Goal: Task Accomplishment & Management: Use online tool/utility

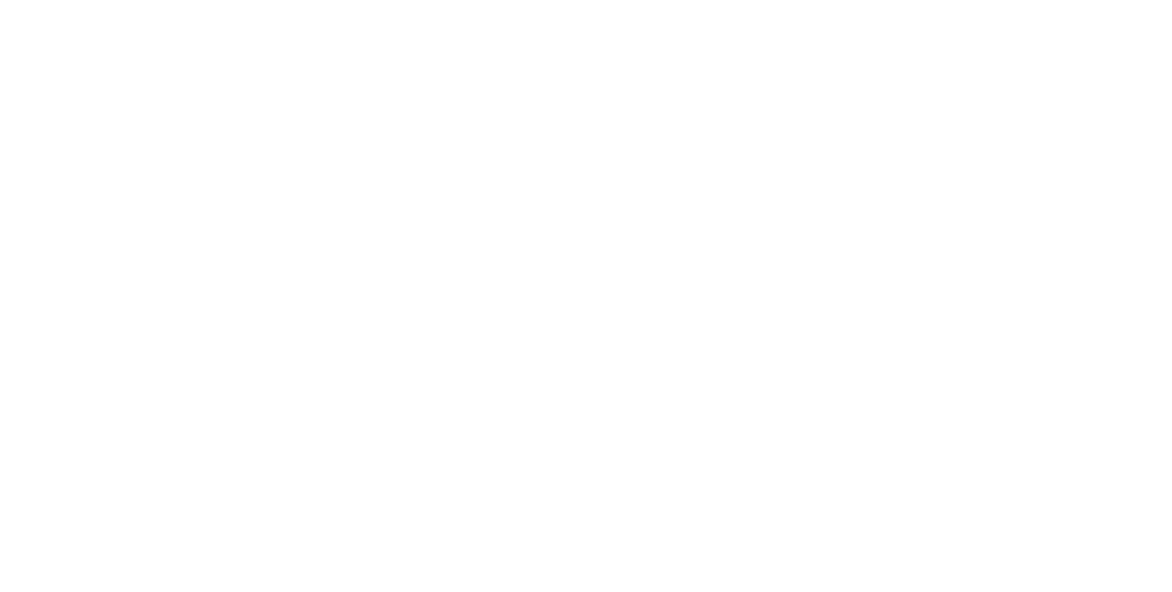
click at [849, 200] on div at bounding box center [586, 296] width 1172 height 592
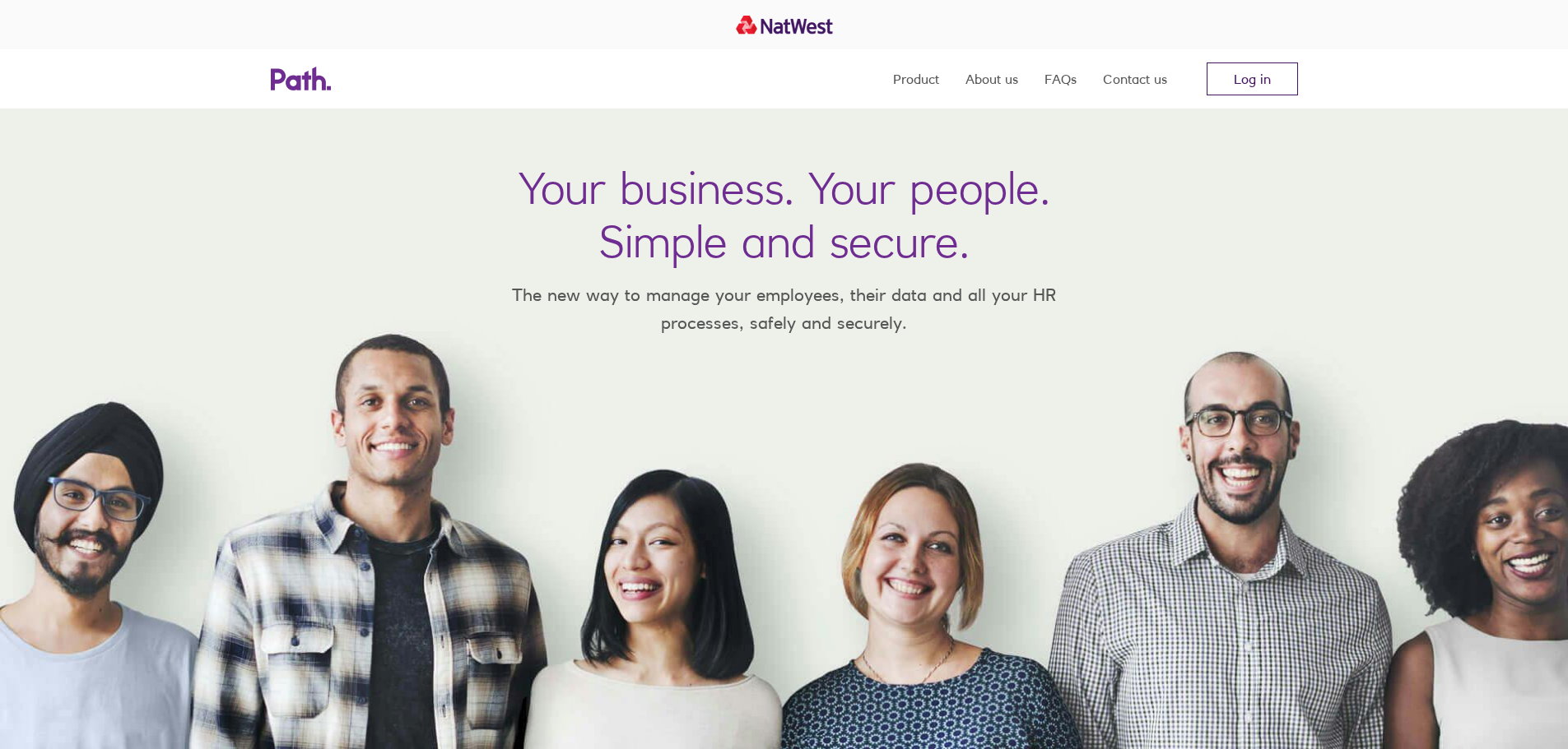
click at [1272, 84] on link "Log in" at bounding box center [1253, 79] width 92 height 33
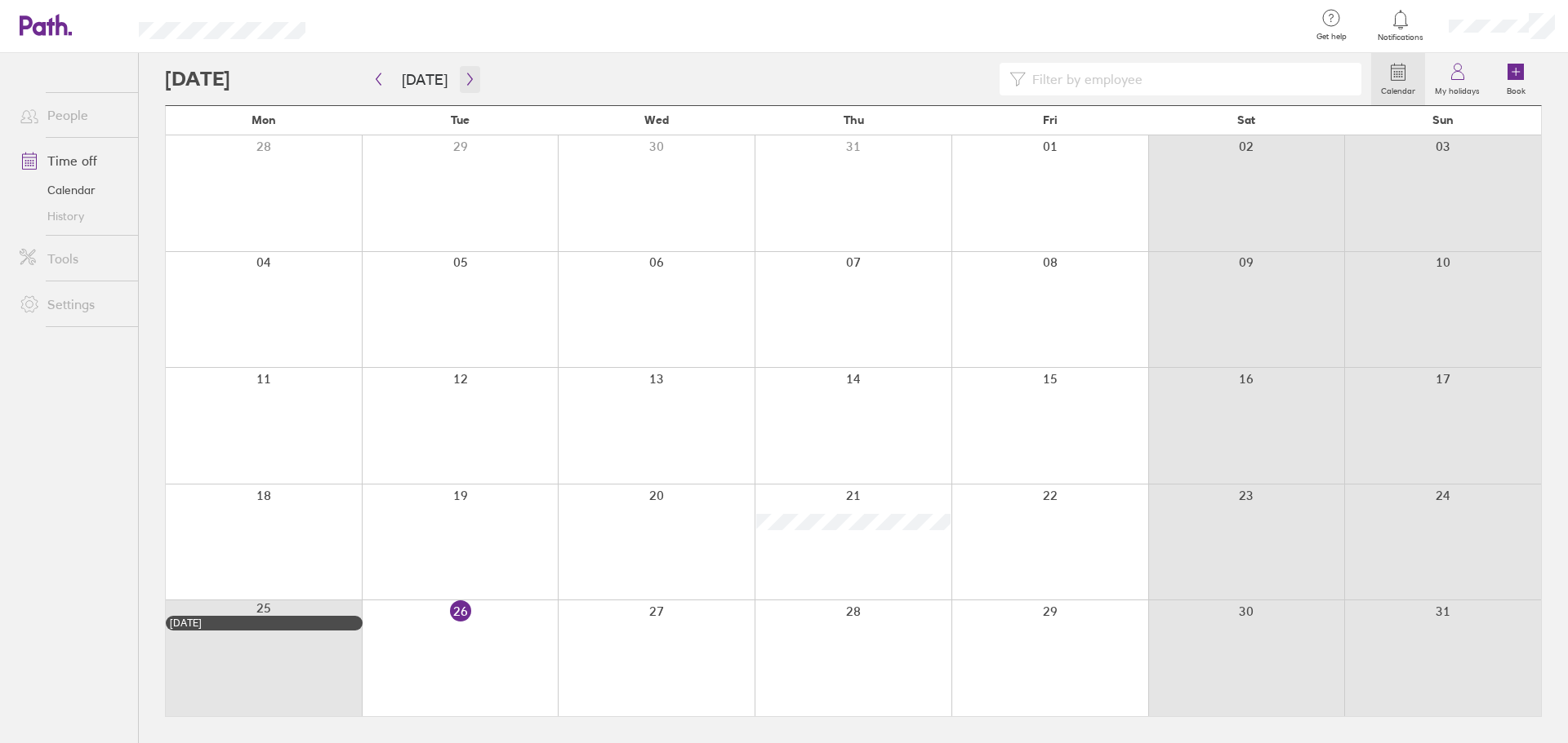
click at [462, 86] on button "button" at bounding box center [470, 79] width 21 height 27
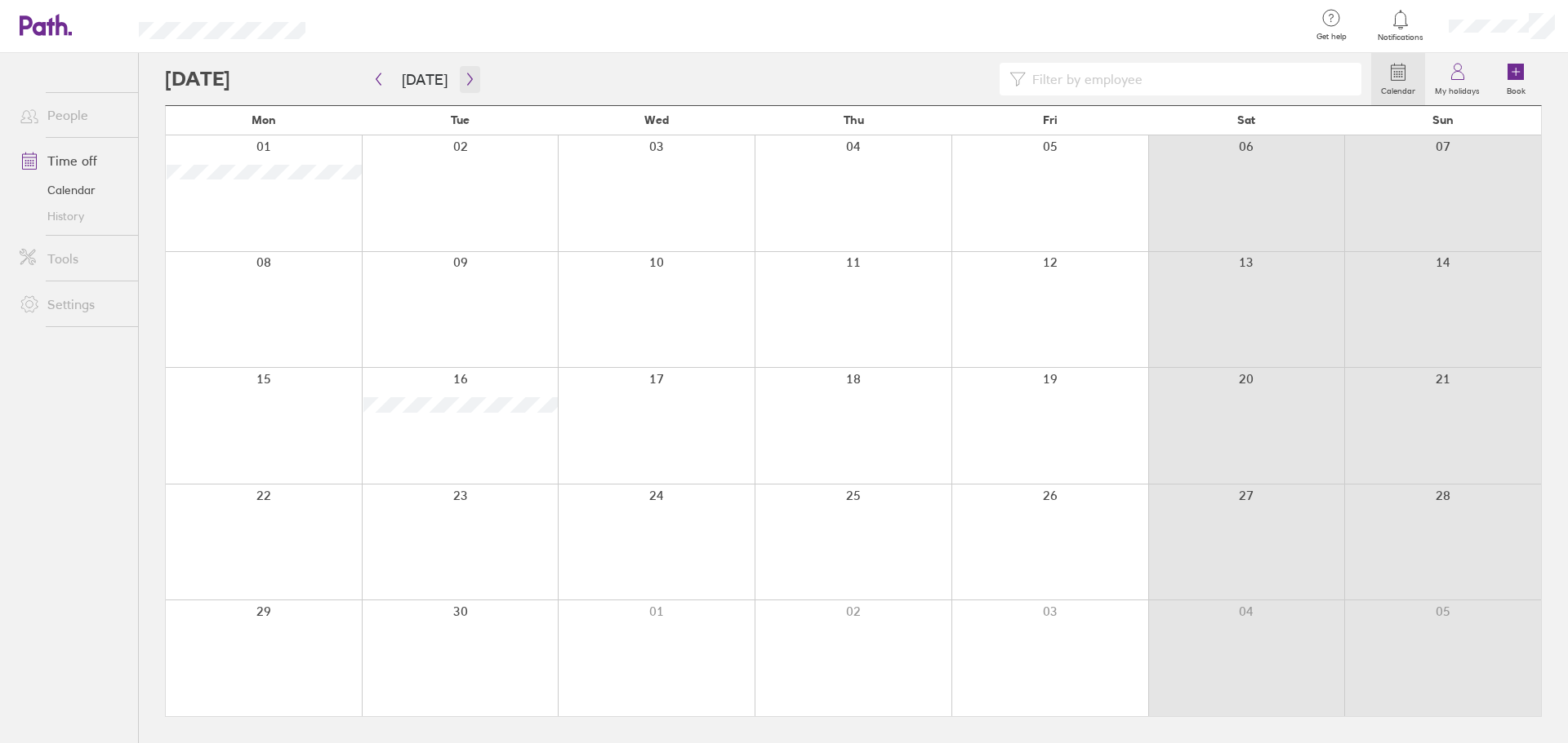
click at [460, 72] on button "button" at bounding box center [470, 79] width 21 height 27
